Goal: Information Seeking & Learning: Compare options

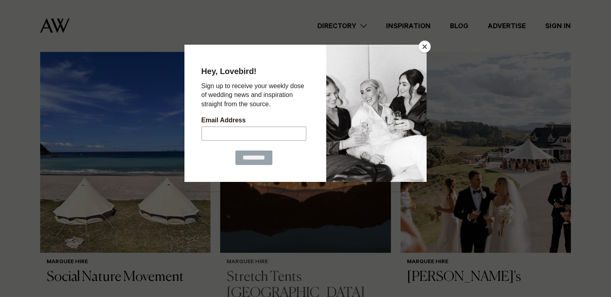
scroll to position [360, 0]
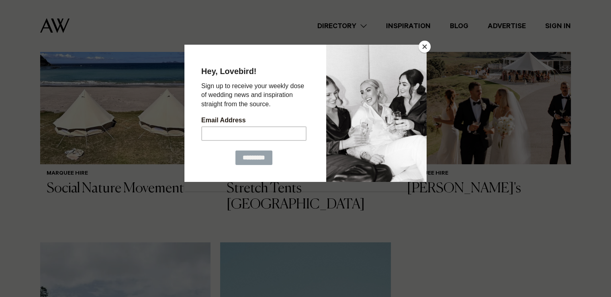
click at [426, 47] on button "Close" at bounding box center [425, 47] width 12 height 12
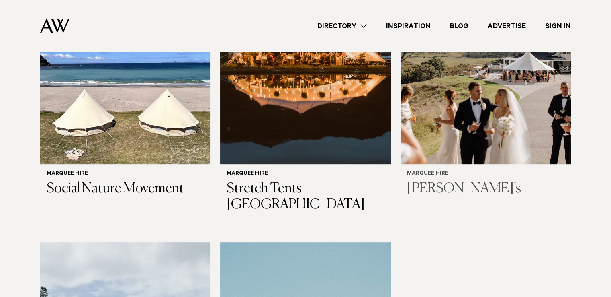
click at [465, 129] on img at bounding box center [486, 49] width 170 height 229
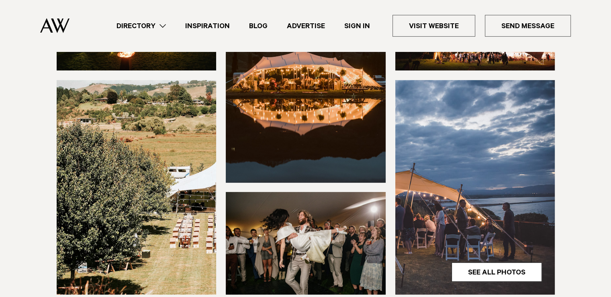
scroll to position [392, 0]
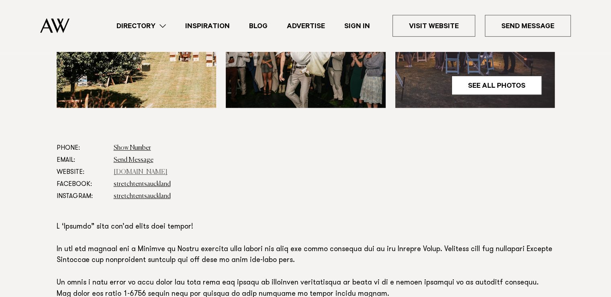
click at [138, 169] on link "stretchtents.co.nz" at bounding box center [141, 172] width 54 height 6
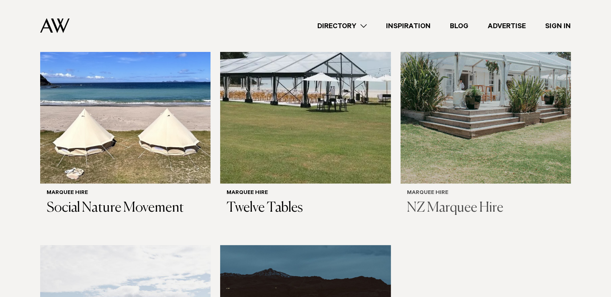
scroll to position [335, 0]
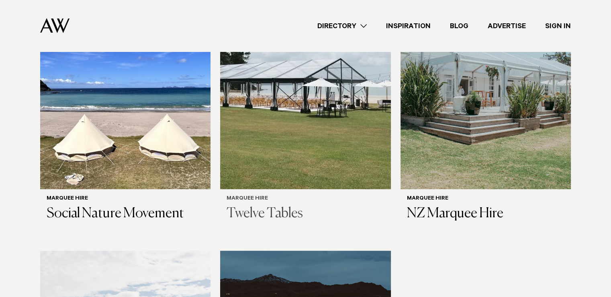
click at [336, 82] on img at bounding box center [305, 74] width 170 height 229
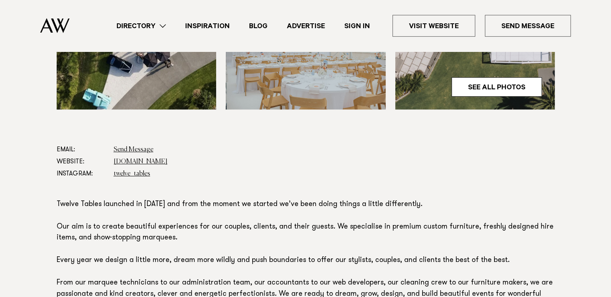
scroll to position [360, 0]
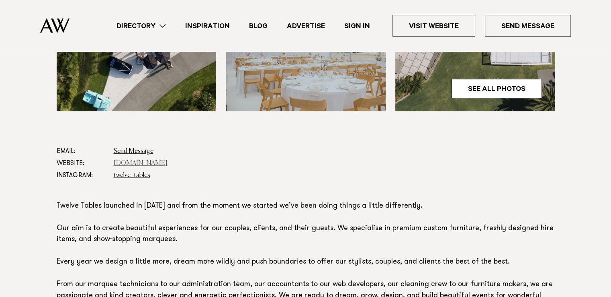
click at [131, 161] on link "twelvetables.co.nz" at bounding box center [141, 163] width 54 height 6
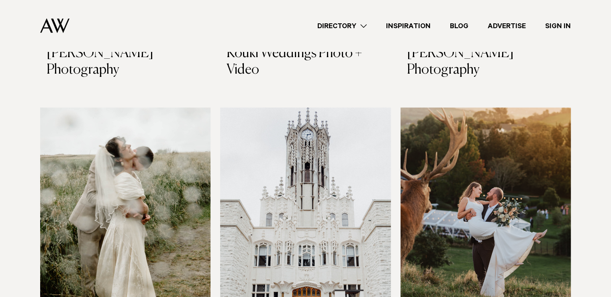
scroll to position [831, 0]
click at [157, 176] on img at bounding box center [125, 221] width 170 height 229
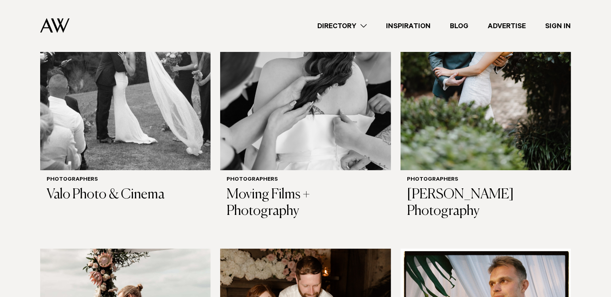
scroll to position [2648, 0]
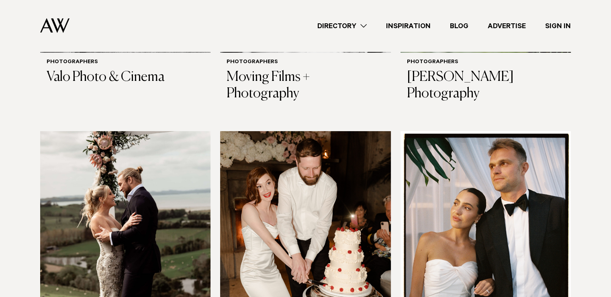
click at [514, 136] on img at bounding box center [486, 245] width 170 height 229
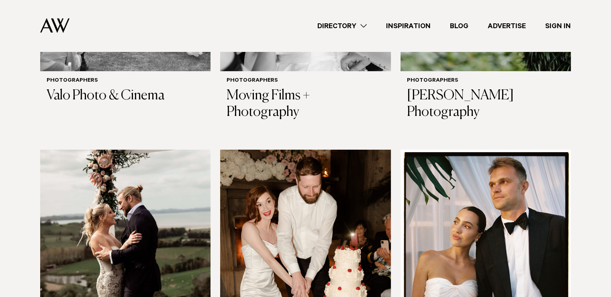
scroll to position [2631, 0]
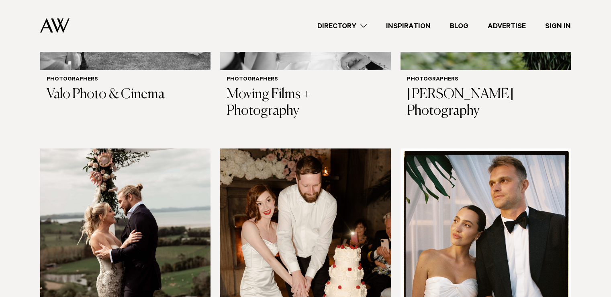
click at [297, 150] on img at bounding box center [305, 262] width 170 height 229
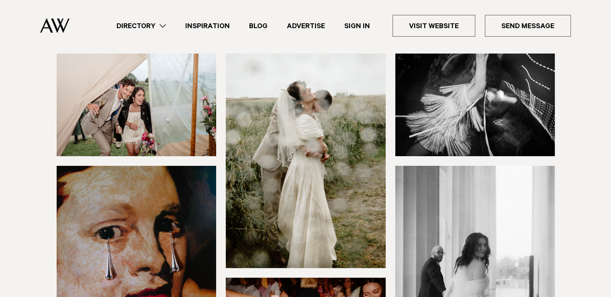
scroll to position [305, 0]
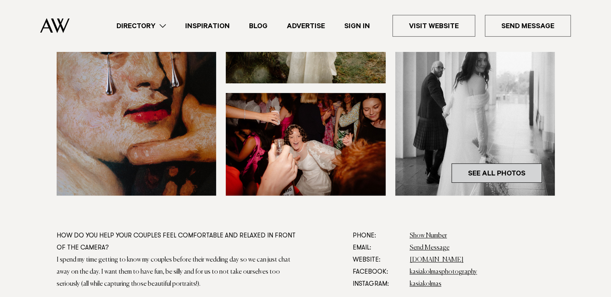
click at [496, 172] on link "See All Photos" at bounding box center [497, 172] width 90 height 19
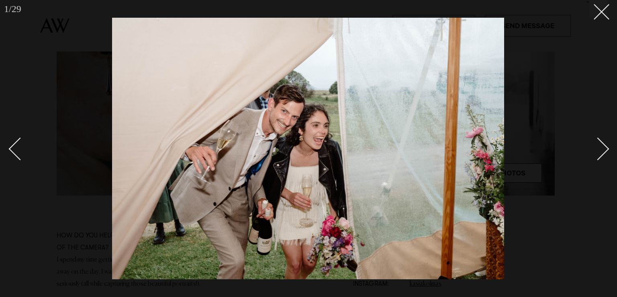
click at [604, 143] on link at bounding box center [593, 148] width 28 height 40
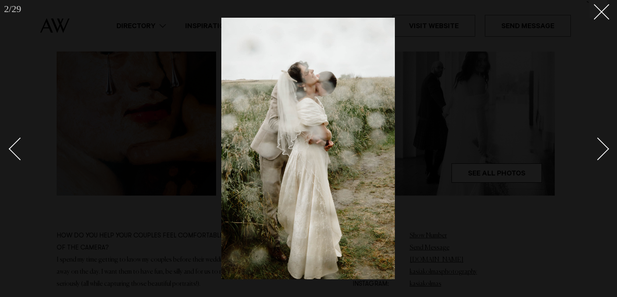
click at [604, 143] on link at bounding box center [593, 148] width 28 height 40
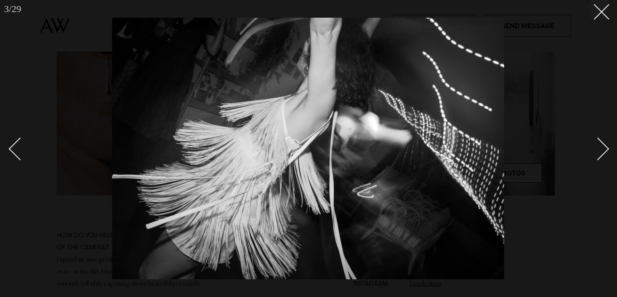
click at [604, 143] on link at bounding box center [593, 148] width 28 height 40
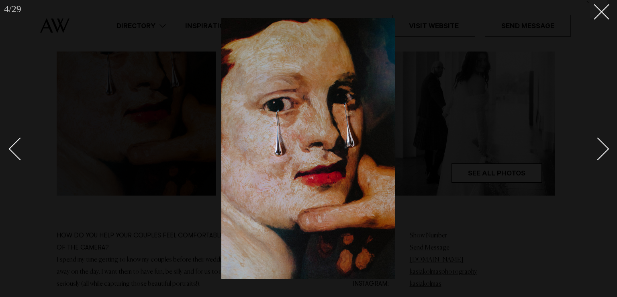
click at [604, 143] on link at bounding box center [593, 148] width 28 height 40
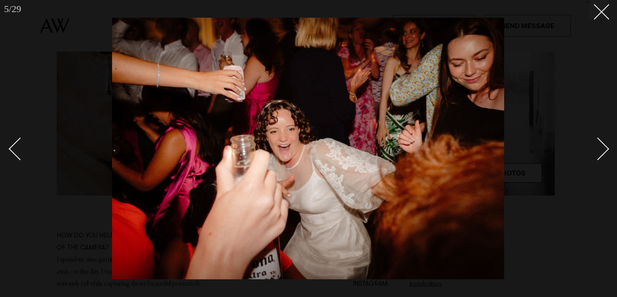
click at [604, 143] on link at bounding box center [593, 148] width 28 height 40
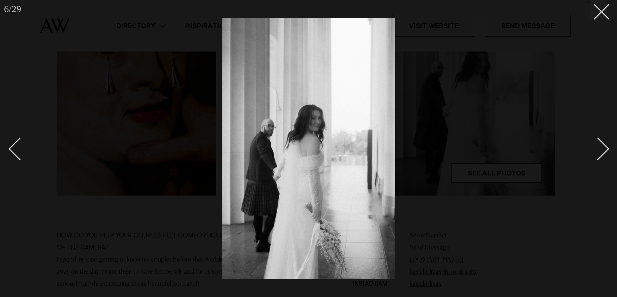
click at [604, 143] on link at bounding box center [593, 148] width 28 height 40
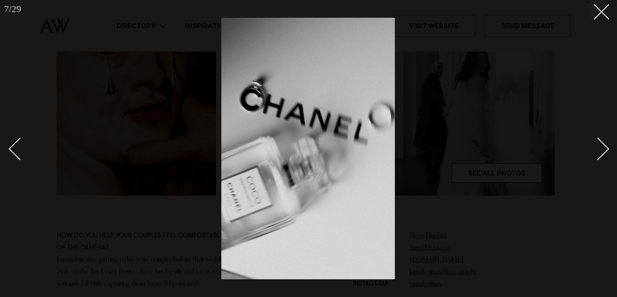
click at [604, 143] on link at bounding box center [593, 148] width 28 height 40
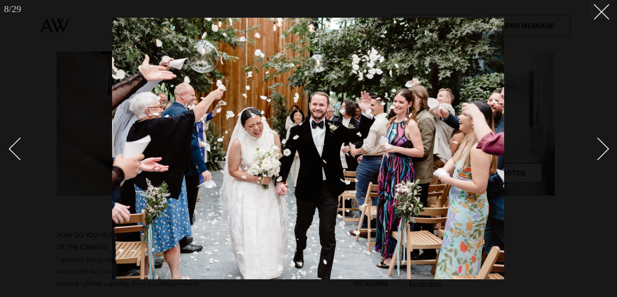
click at [604, 143] on link at bounding box center [593, 148] width 28 height 40
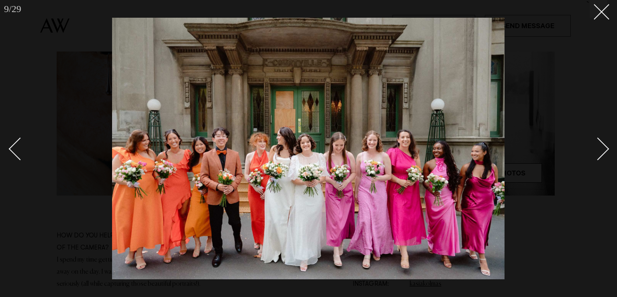
click at [604, 143] on link at bounding box center [593, 148] width 28 height 40
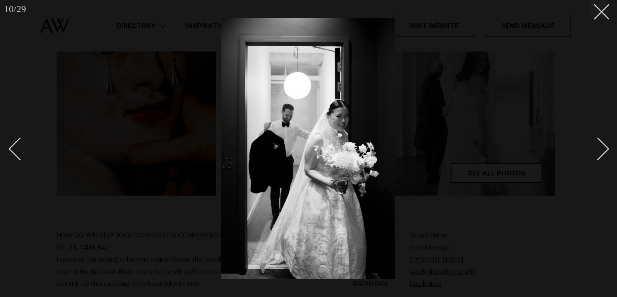
click at [604, 143] on link at bounding box center [593, 148] width 28 height 40
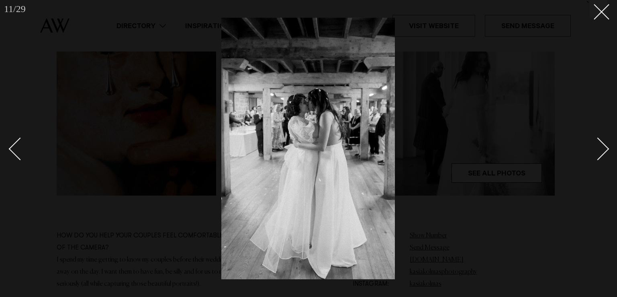
click at [604, 143] on link at bounding box center [593, 148] width 28 height 40
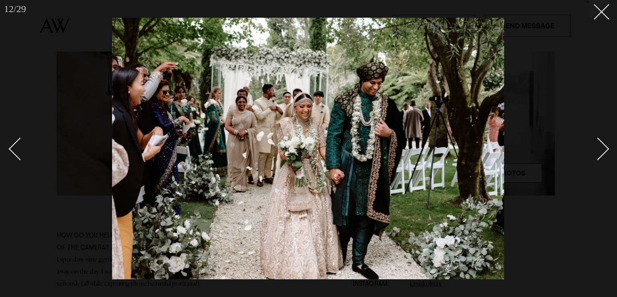
click at [604, 143] on link at bounding box center [593, 148] width 28 height 40
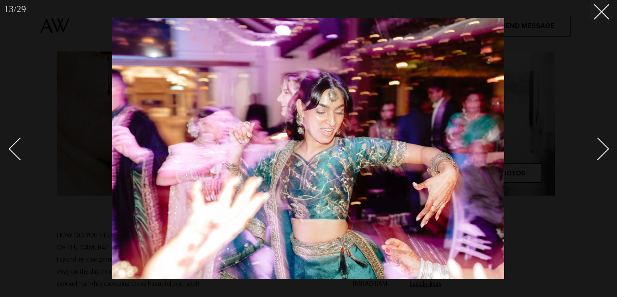
click at [604, 143] on link at bounding box center [593, 148] width 28 height 40
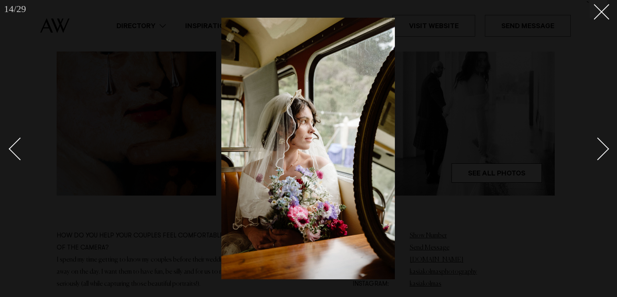
click at [604, 143] on link at bounding box center [593, 148] width 28 height 40
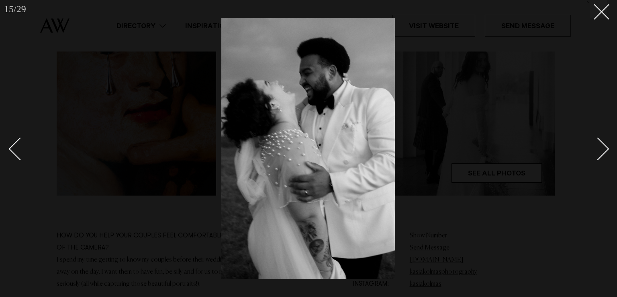
click at [604, 143] on link at bounding box center [593, 148] width 28 height 40
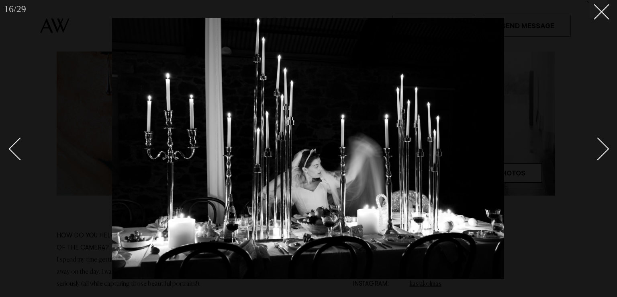
click at [604, 143] on link at bounding box center [593, 148] width 28 height 40
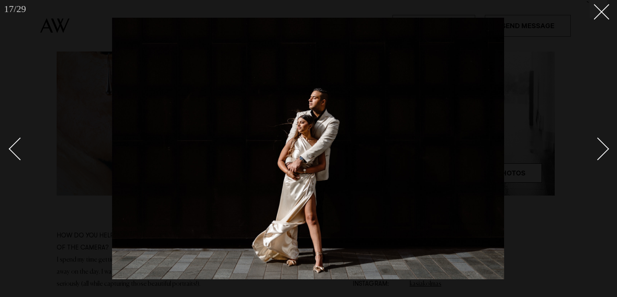
click at [604, 143] on link at bounding box center [593, 148] width 28 height 40
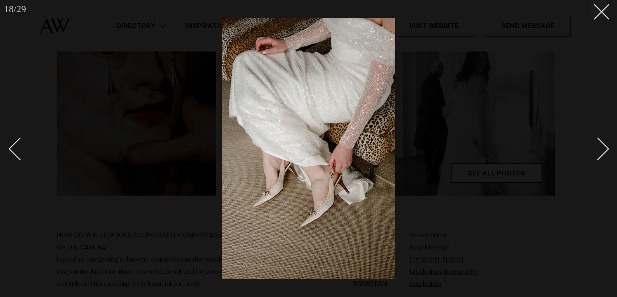
click at [604, 143] on link at bounding box center [593, 148] width 28 height 40
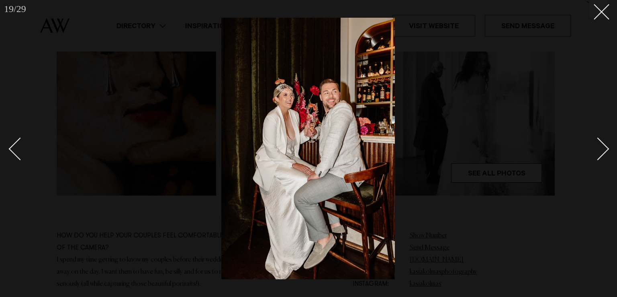
click at [603, 19] on div at bounding box center [308, 148] width 617 height 297
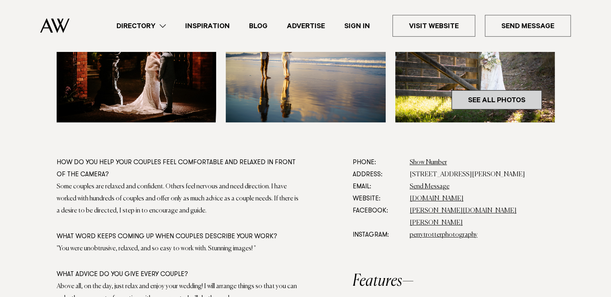
scroll to position [387, 0]
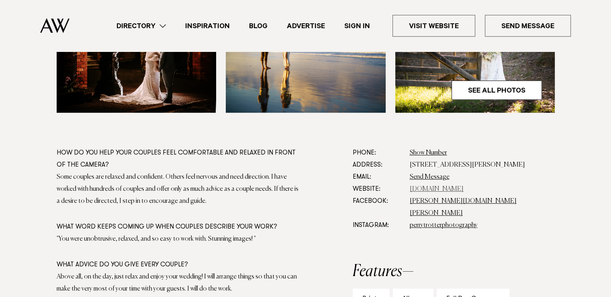
click at [424, 186] on link "[DOMAIN_NAME]" at bounding box center [437, 189] width 54 height 6
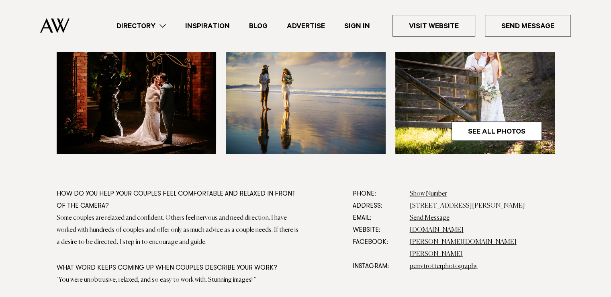
scroll to position [347, 0]
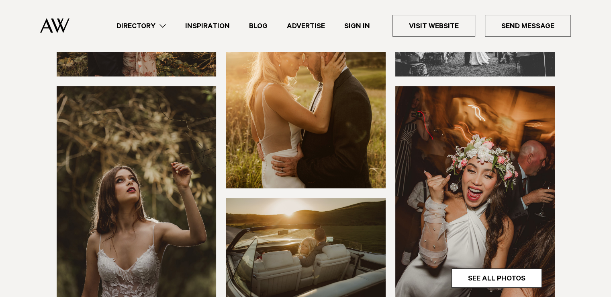
scroll to position [390, 0]
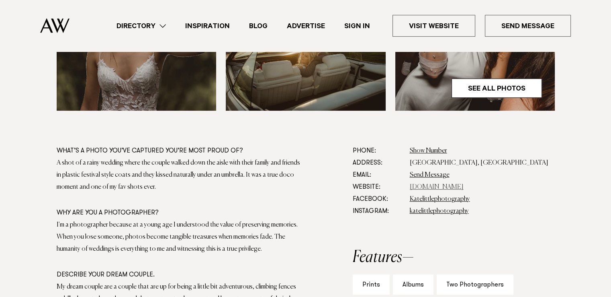
click at [460, 185] on link "www.katelittlephotography.com" at bounding box center [437, 187] width 54 height 6
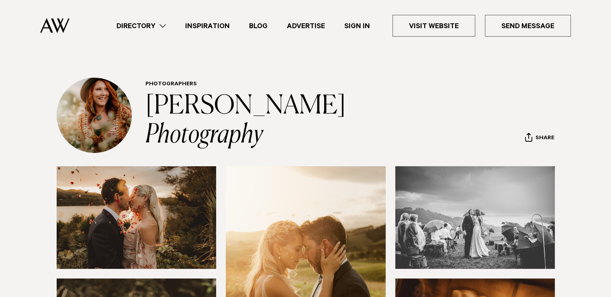
scroll to position [8, 0]
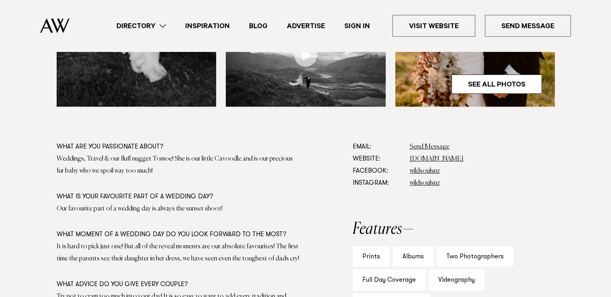
scroll to position [393, 0]
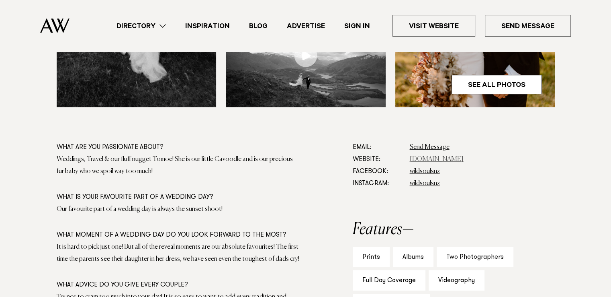
click at [437, 157] on link "[DOMAIN_NAME]" at bounding box center [437, 159] width 54 height 6
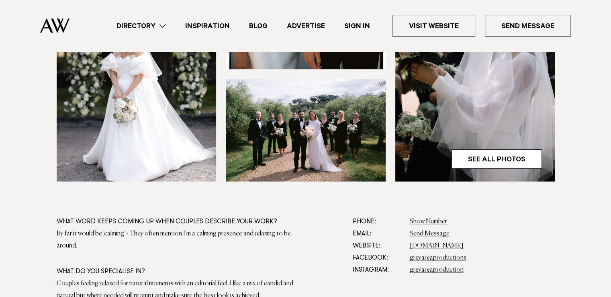
scroll to position [324, 0]
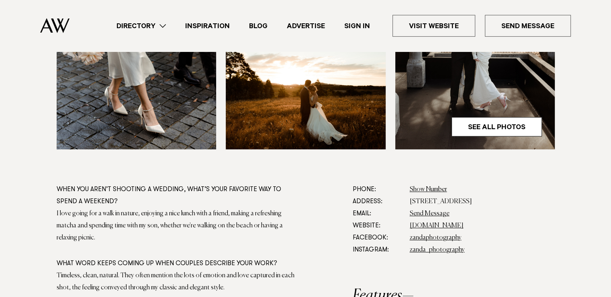
scroll to position [352, 0]
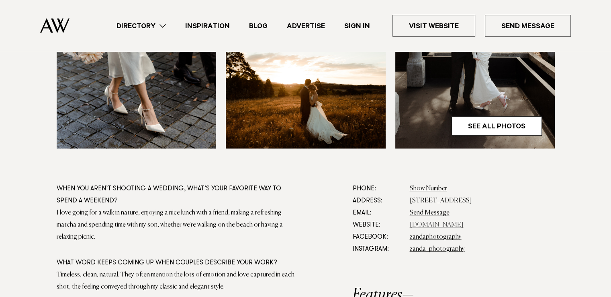
click at [421, 226] on link "[DOMAIN_NAME]" at bounding box center [437, 224] width 54 height 6
